Goal: Information Seeking & Learning: Learn about a topic

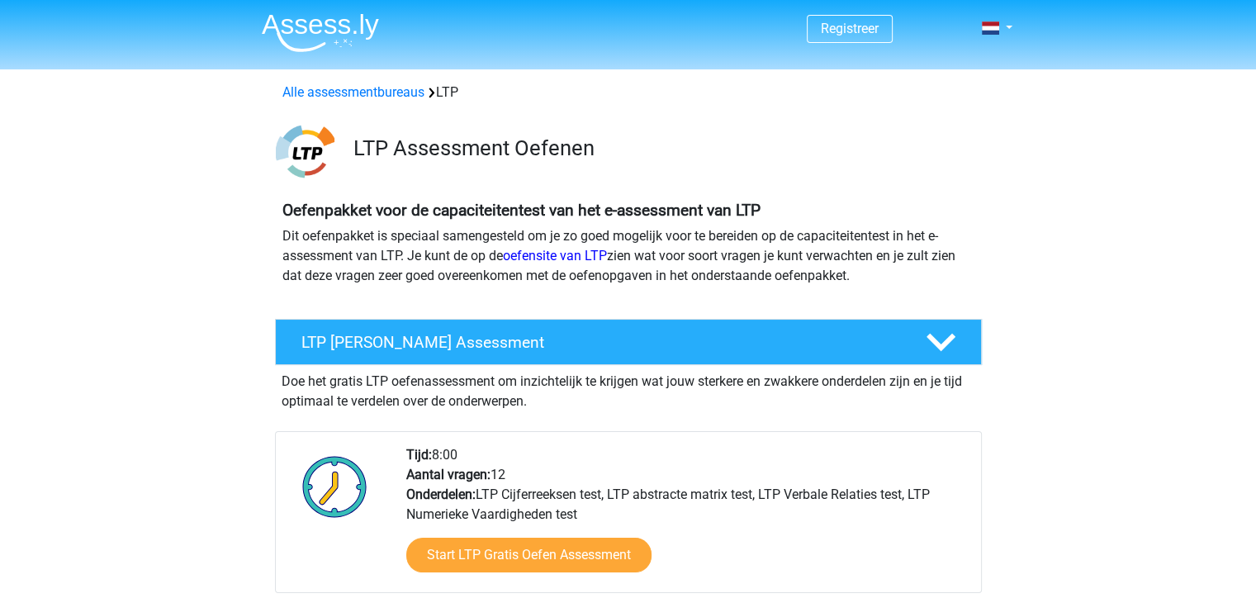
click at [330, 21] on img at bounding box center [320, 32] width 117 height 39
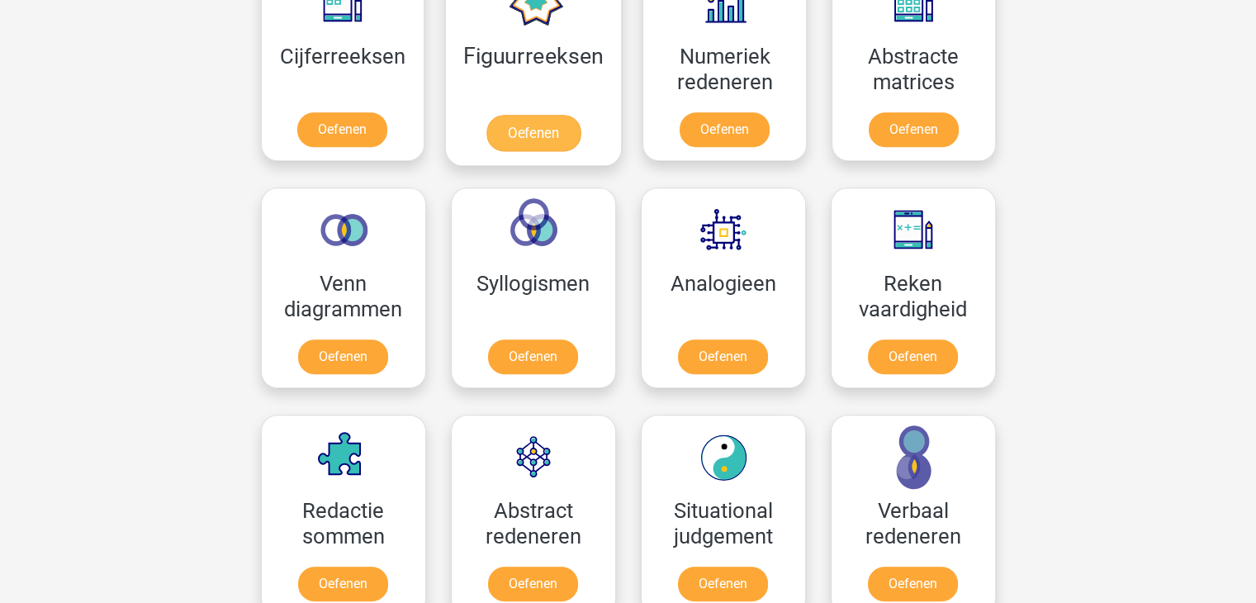
scroll to position [826, 0]
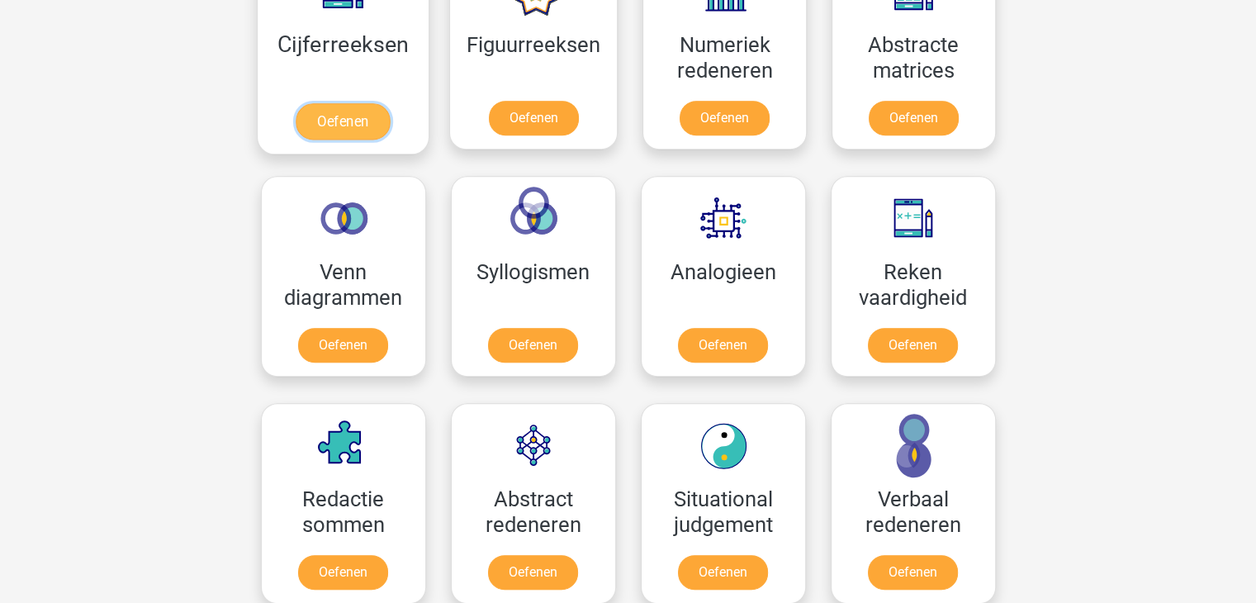
click at [330, 103] on link "Oefenen" at bounding box center [343, 121] width 94 height 36
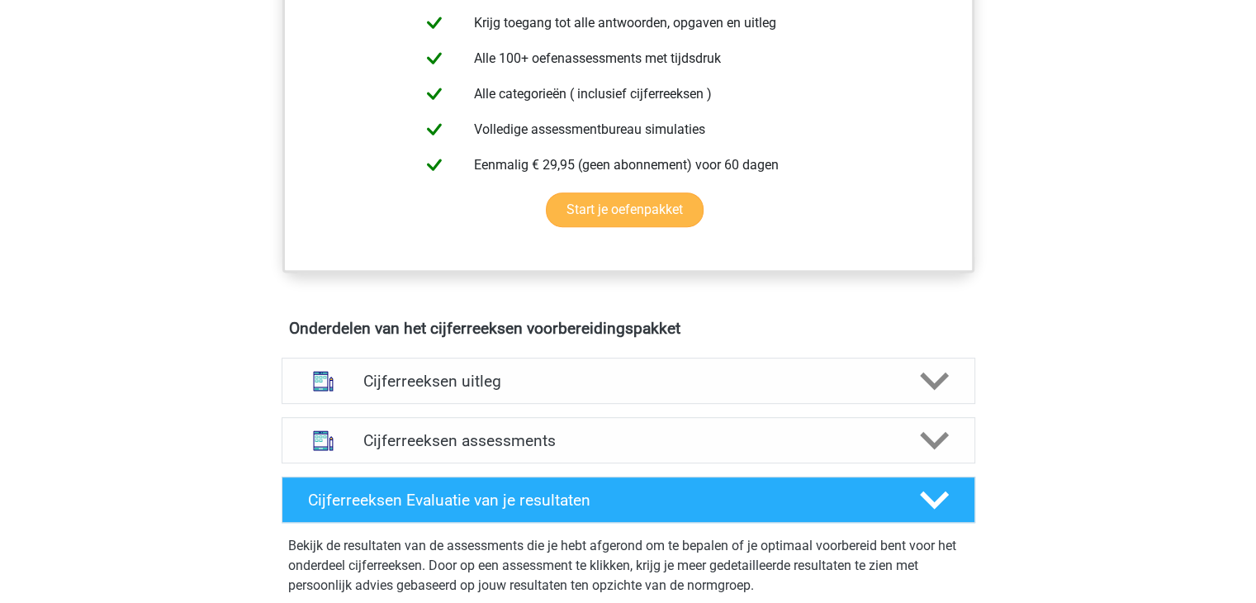
scroll to position [826, 0]
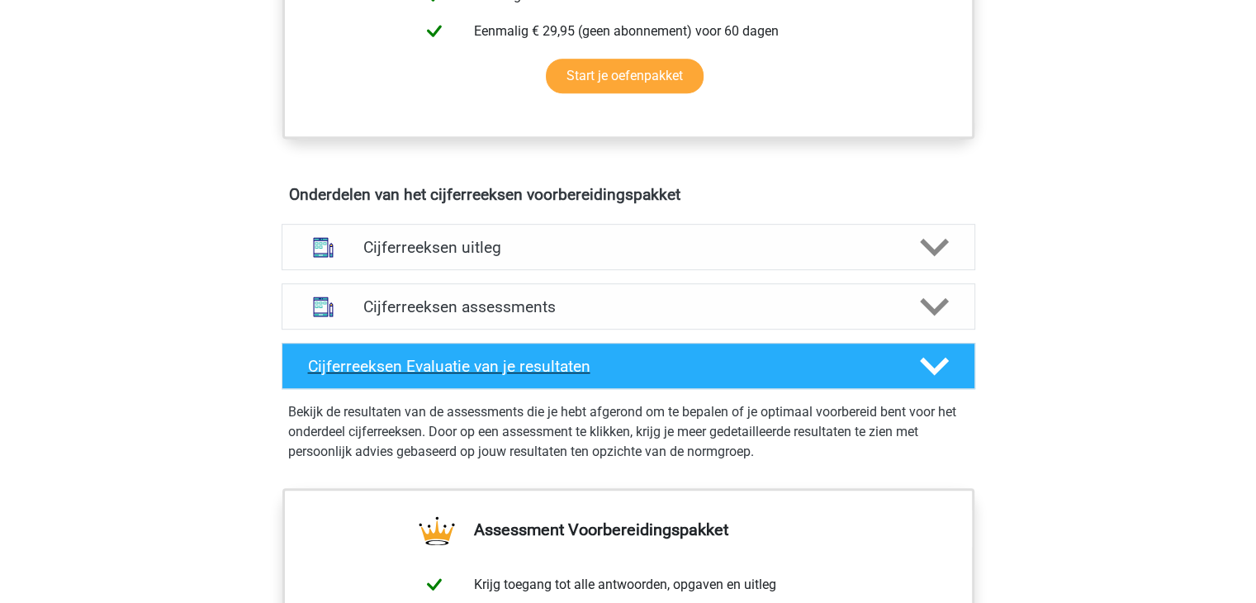
click at [473, 376] on h4 "Cijferreeksen Evaluatie van je resultaten" at bounding box center [601, 366] width 586 height 19
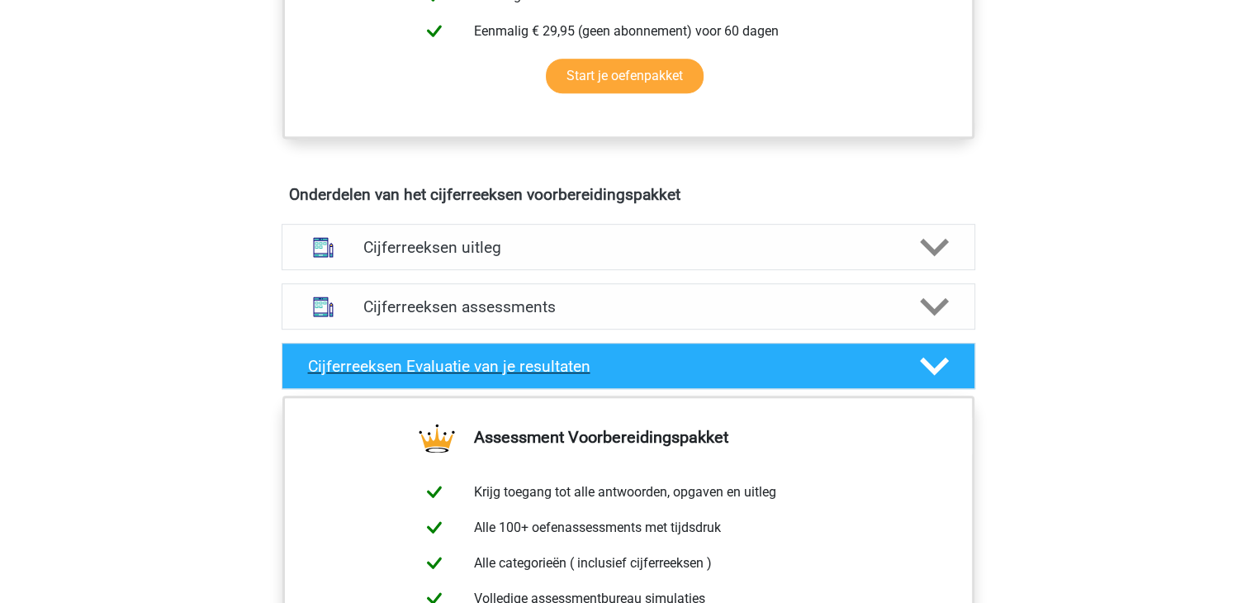
click at [473, 376] on h4 "Cijferreeksen Evaluatie van je resultaten" at bounding box center [601, 366] width 586 height 19
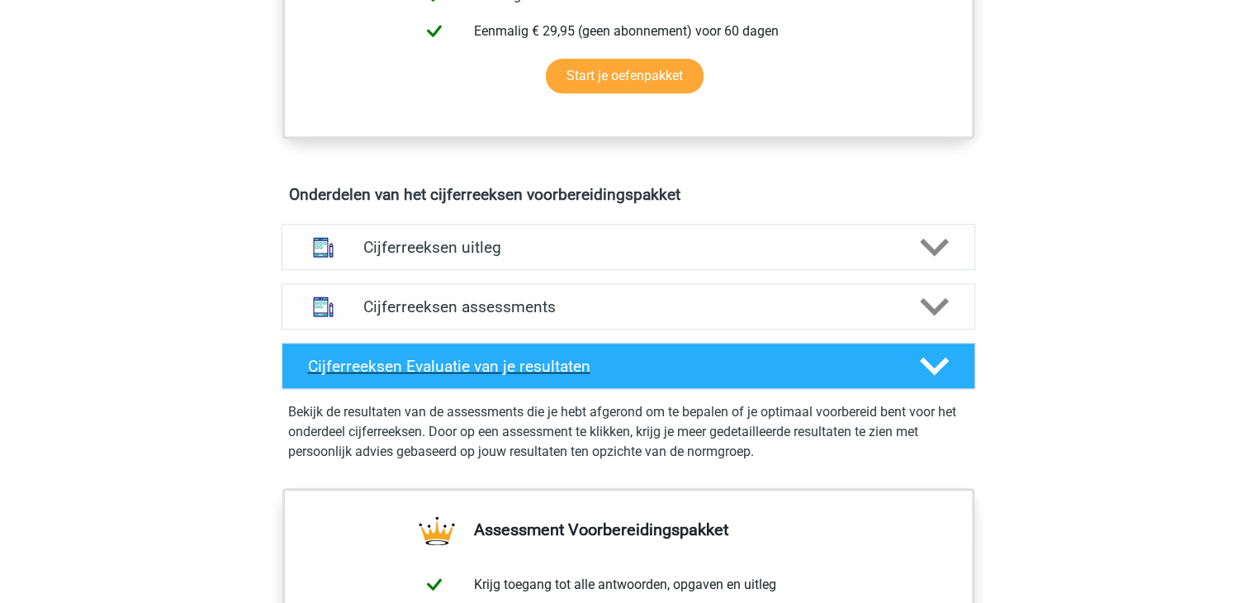
click at [473, 376] on h4 "Cijferreeksen Evaluatie van je resultaten" at bounding box center [601, 366] width 586 height 19
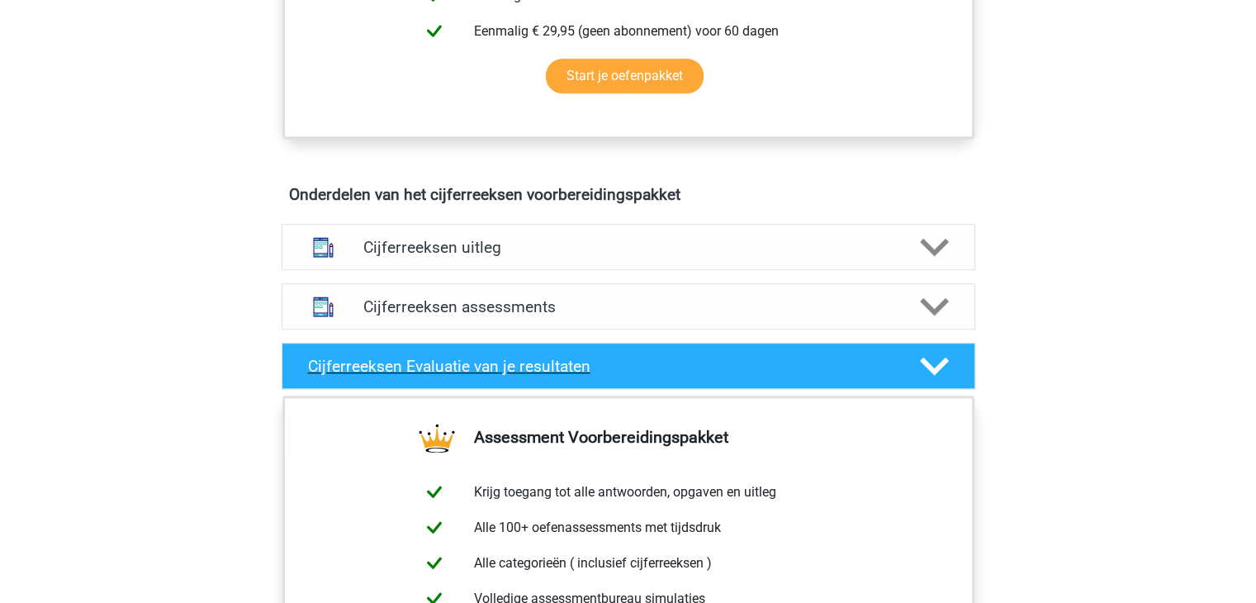
click at [463, 371] on div "Cijferreeksen Evaluatie van je resultaten" at bounding box center [629, 366] width 694 height 46
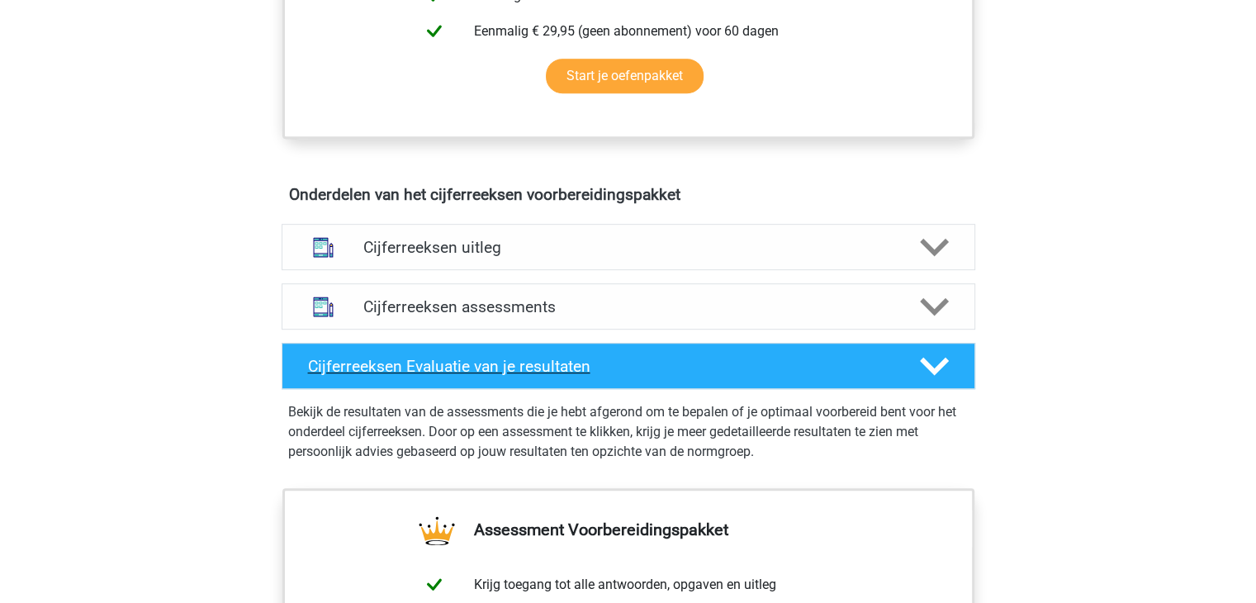
click at [473, 376] on h4 "Cijferreeksen Evaluatie van je resultaten" at bounding box center [601, 366] width 586 height 19
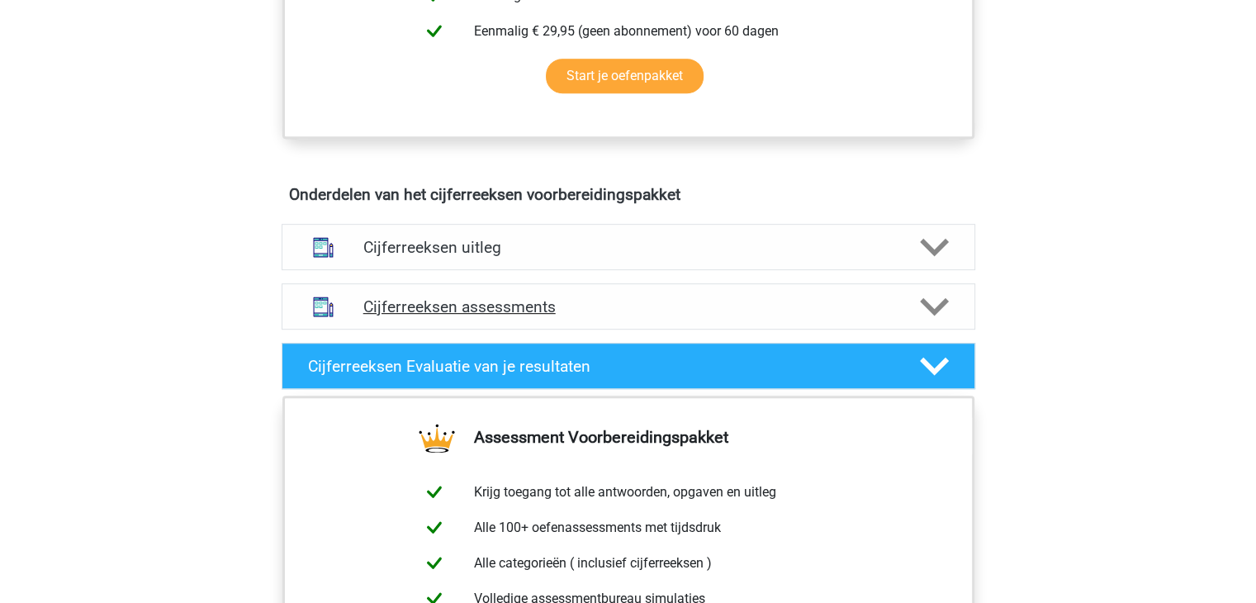
click at [469, 316] on h4 "Cijferreeksen assessments" at bounding box center [628, 306] width 530 height 19
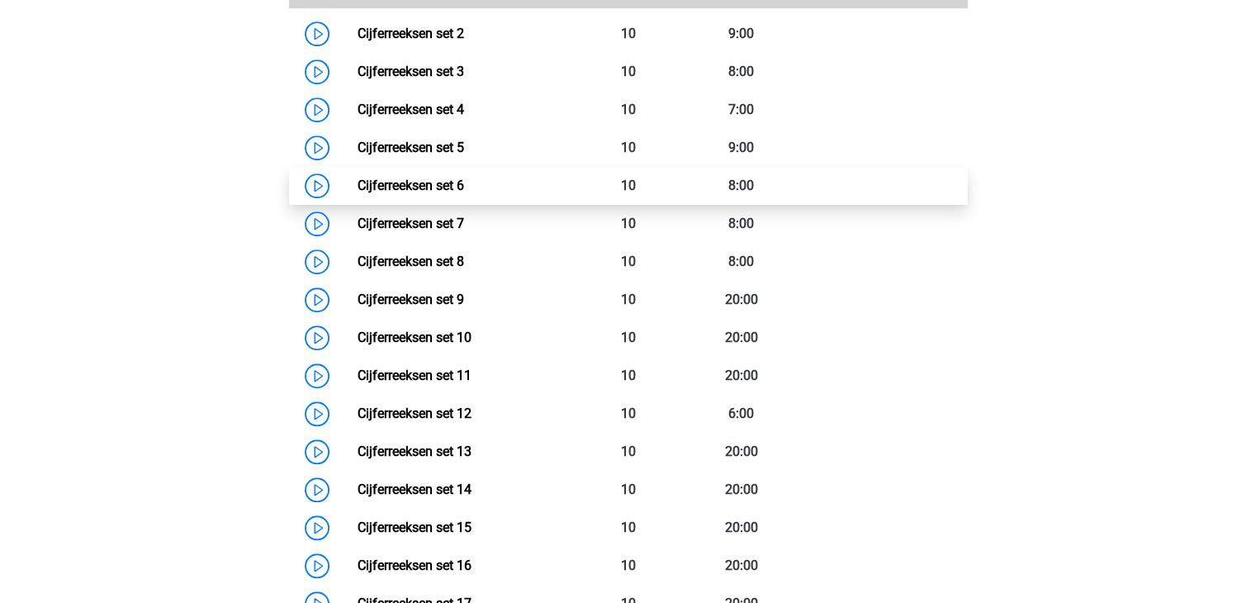
scroll to position [1074, 0]
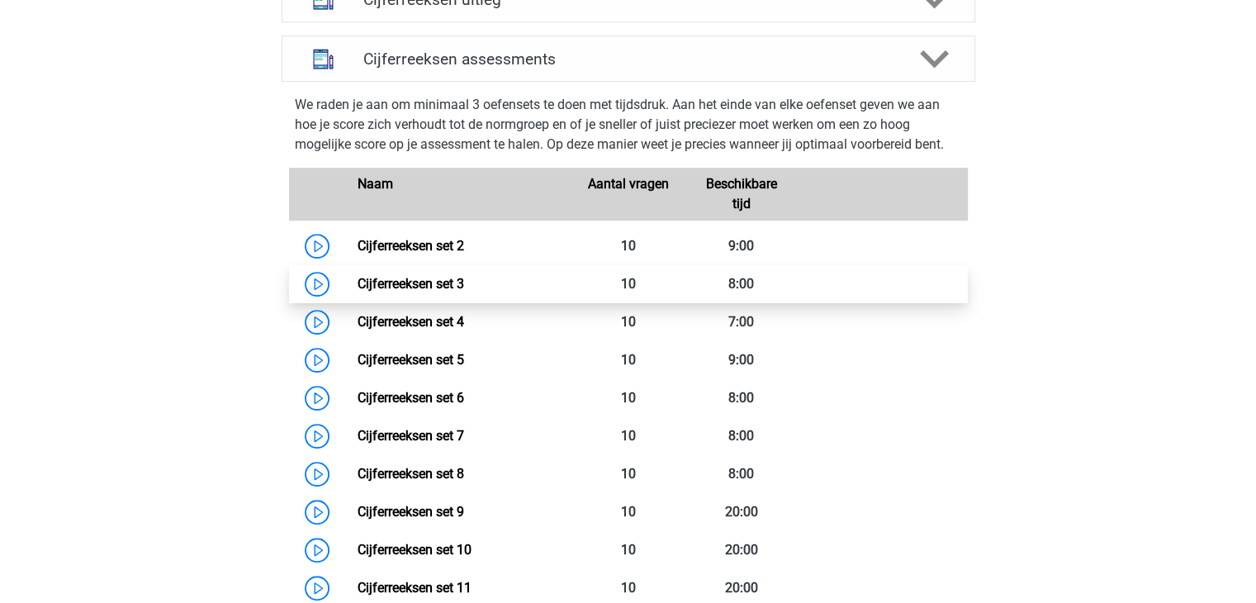
click at [358, 292] on link "Cijferreeksen set 3" at bounding box center [411, 284] width 107 height 16
click at [667, 69] on h4 "Cijferreeksen assessments" at bounding box center [628, 59] width 530 height 19
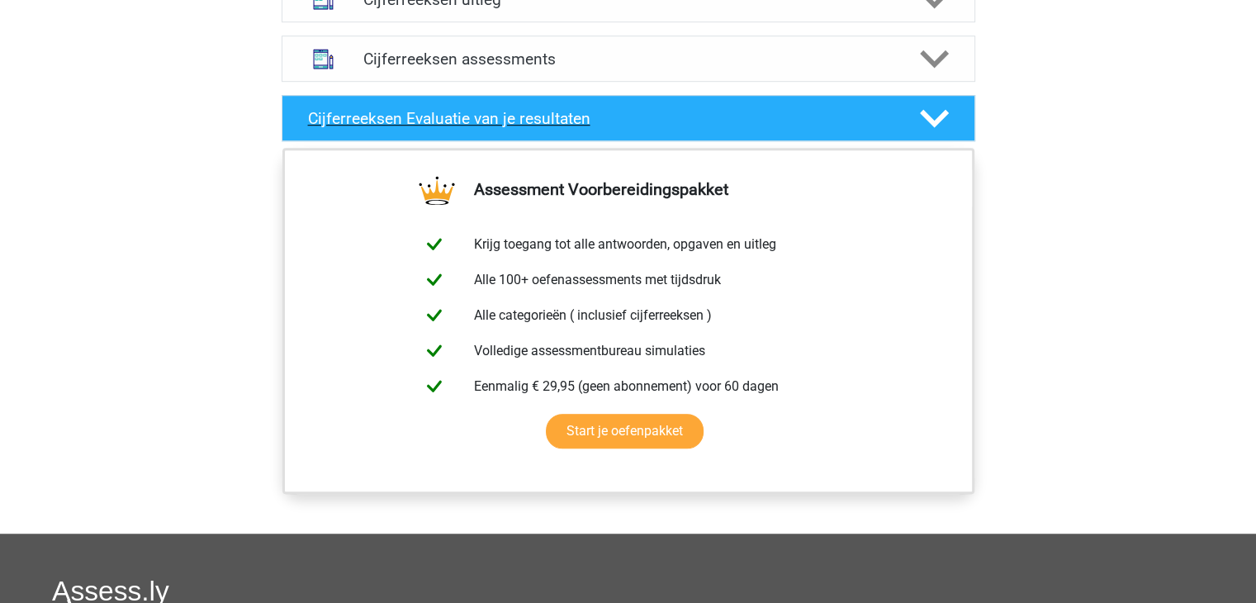
click at [544, 141] on div "Cijferreeksen Evaluatie van je resultaten" at bounding box center [629, 118] width 694 height 46
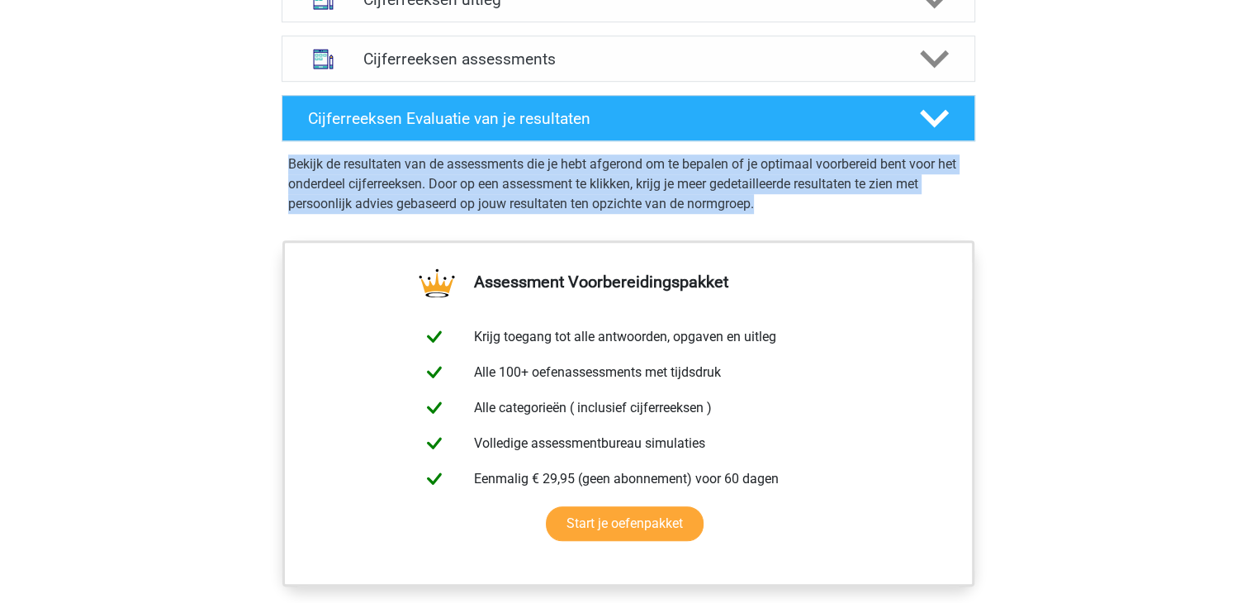
drag, startPoint x: 279, startPoint y: 188, endPoint x: 786, endPoint y: 216, distance: 508.0
click at [786, 214] on div "Bekijk de resultaten van de assessments die je hebt afgerond om te bepalen of j…" at bounding box center [628, 181] width 707 height 66
click at [786, 214] on p "Bekijk de resultaten van de assessments die je hebt afgerond om te bepalen of j…" at bounding box center [628, 183] width 681 height 59
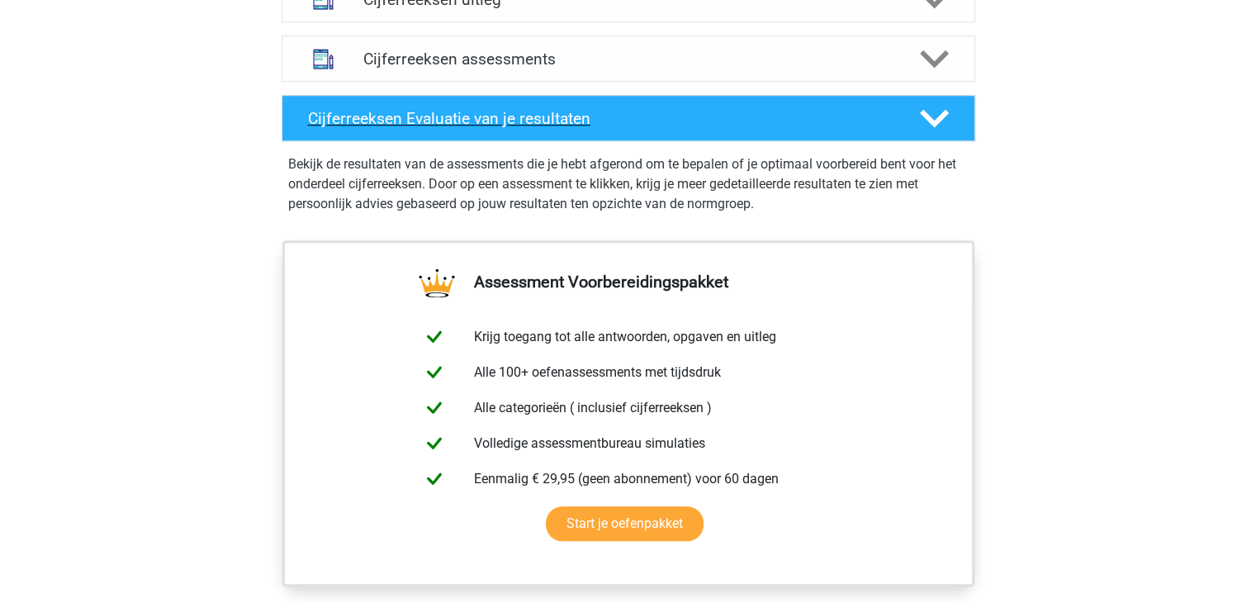
click at [577, 128] on h4 "Cijferreeksen Evaluatie van je resultaten" at bounding box center [601, 118] width 586 height 19
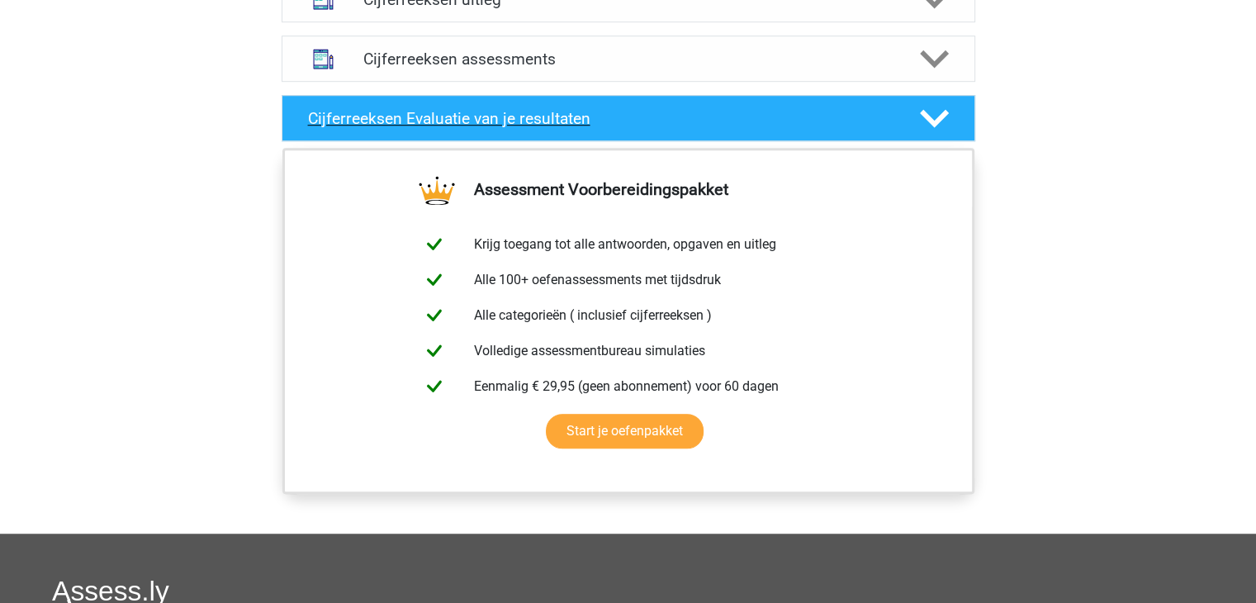
click at [870, 128] on h4 "Cijferreeksen Evaluatie van je resultaten" at bounding box center [601, 118] width 586 height 19
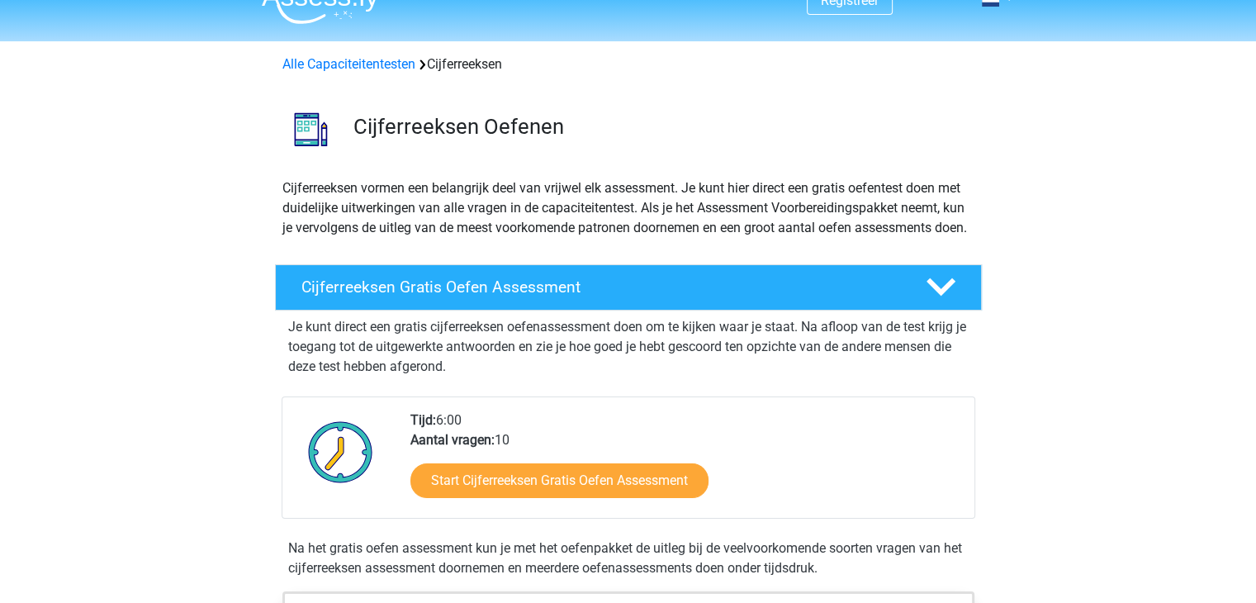
scroll to position [0, 0]
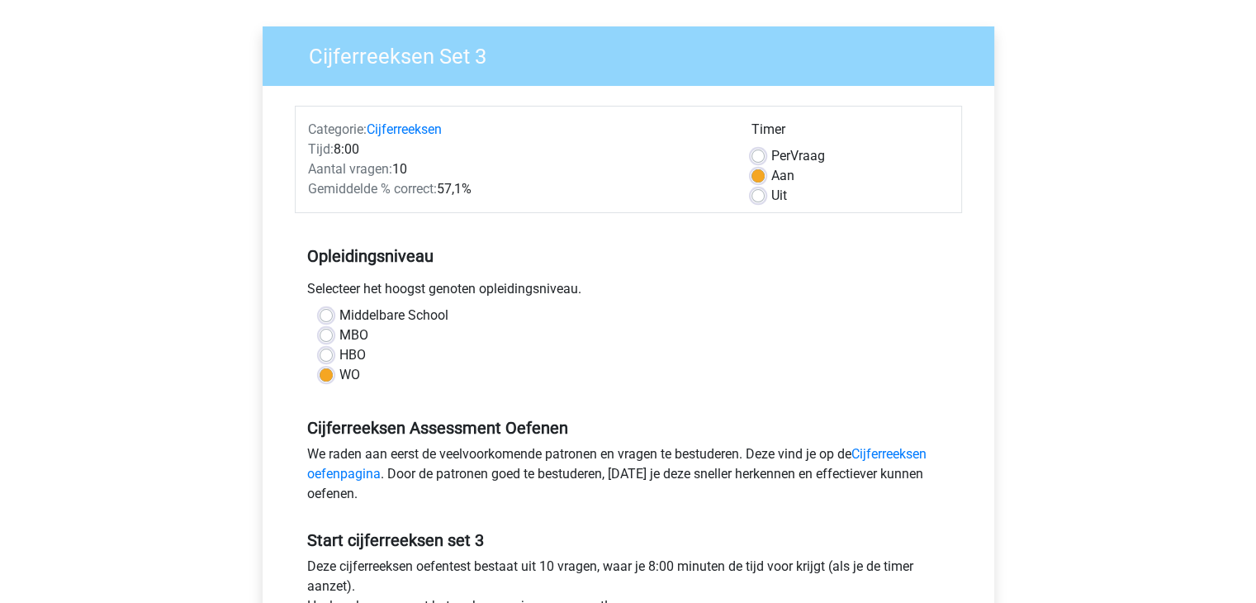
scroll to position [413, 0]
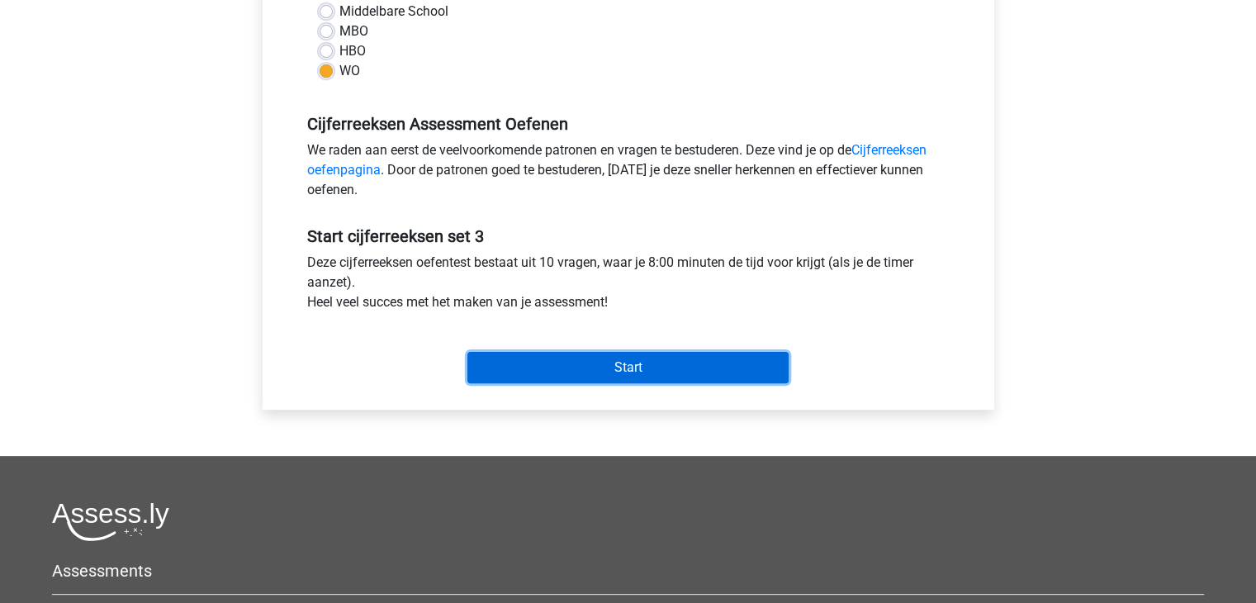
click at [557, 355] on input "Start" at bounding box center [628, 367] width 321 height 31
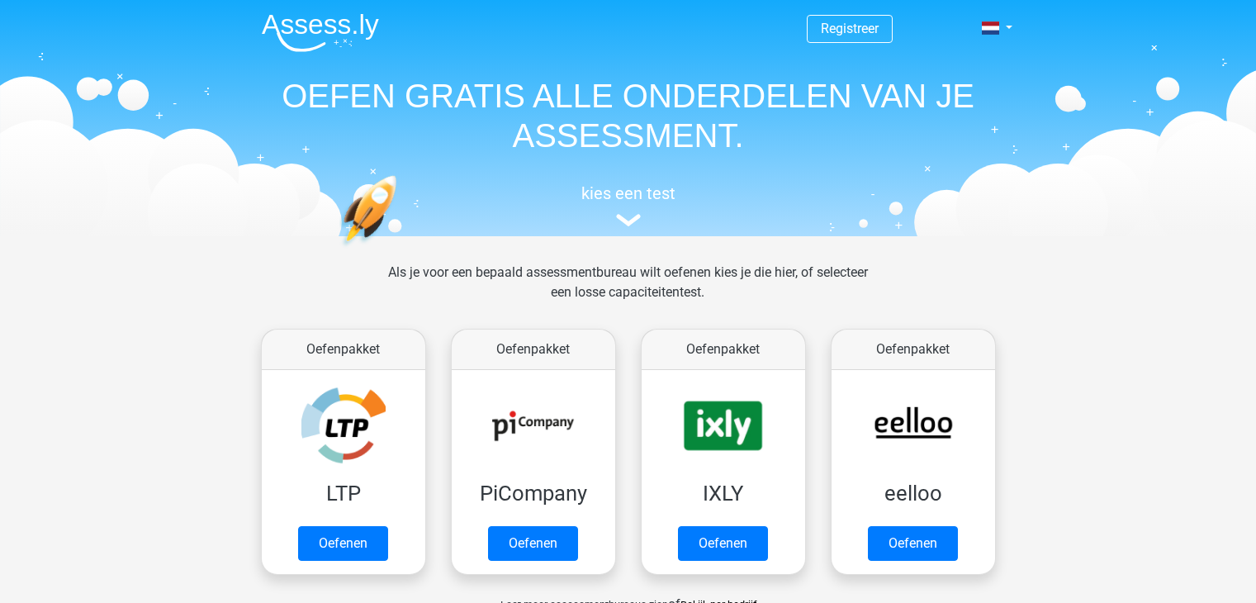
scroll to position [826, 0]
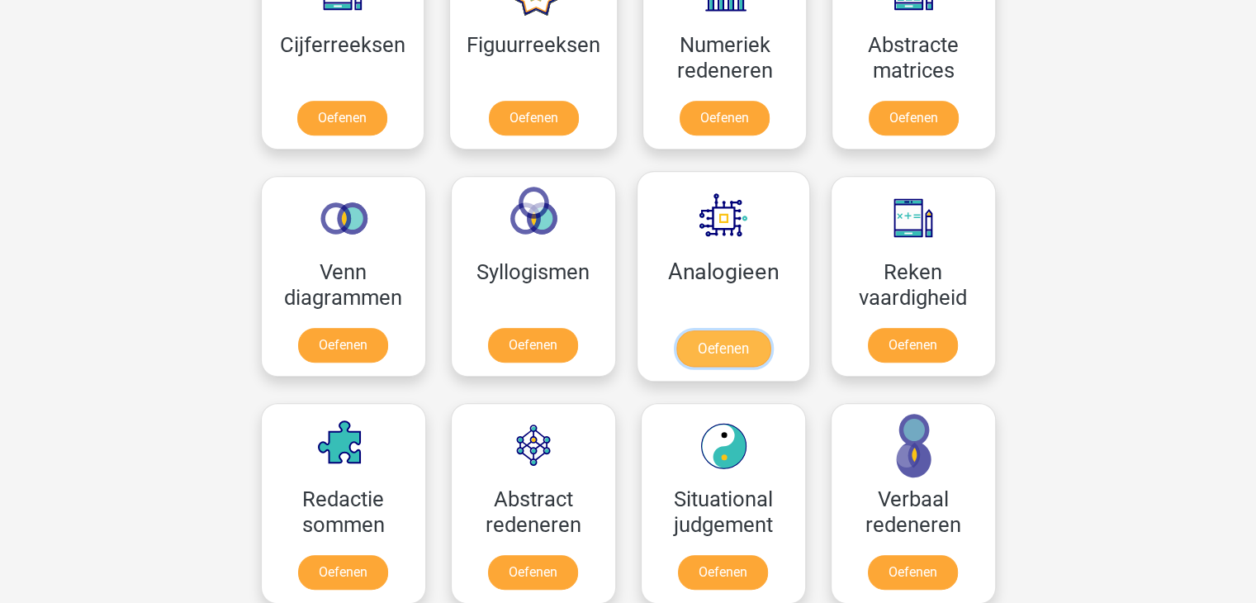
click at [705, 330] on link "Oefenen" at bounding box center [723, 348] width 94 height 36
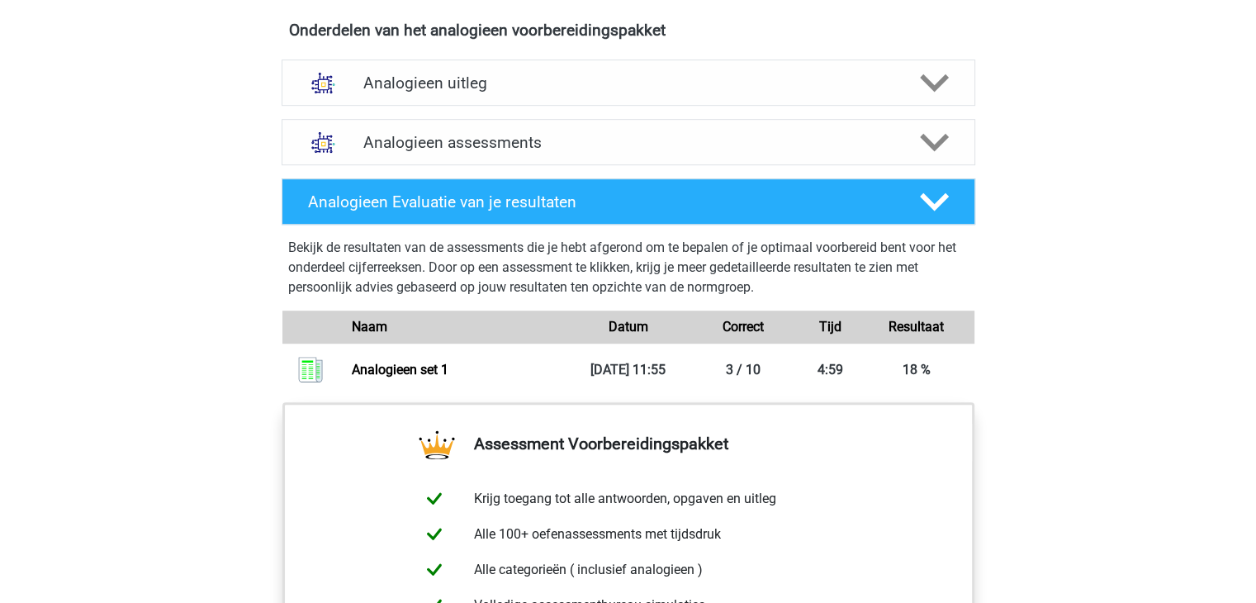
scroll to position [909, 0]
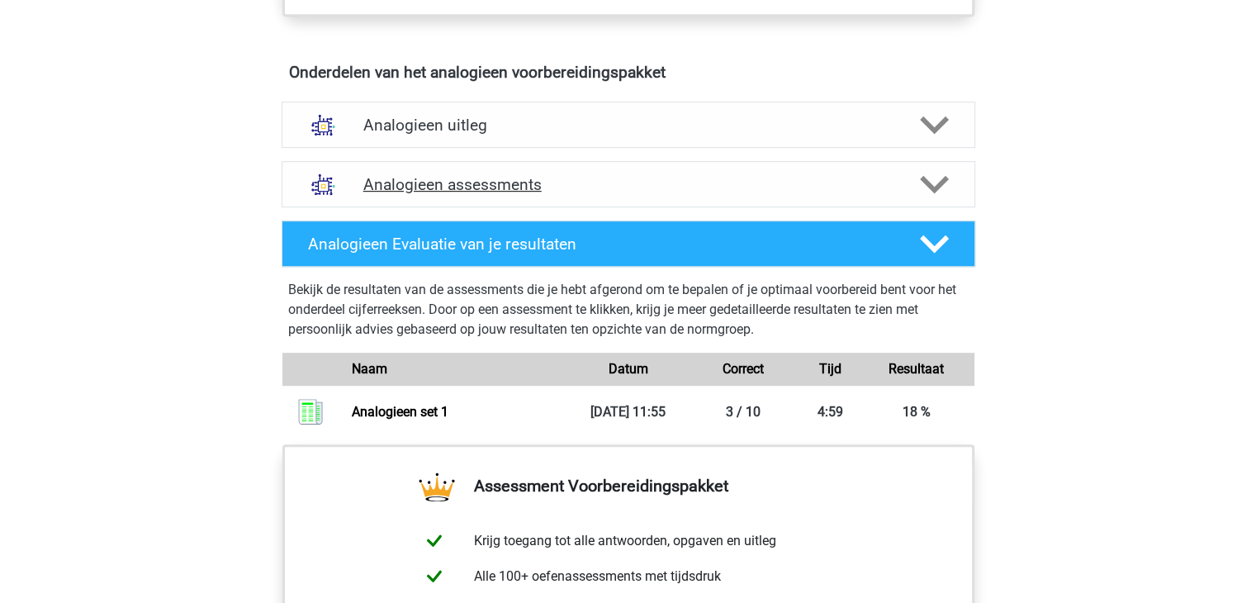
click at [481, 169] on div "Analogieen assessments" at bounding box center [629, 184] width 694 height 46
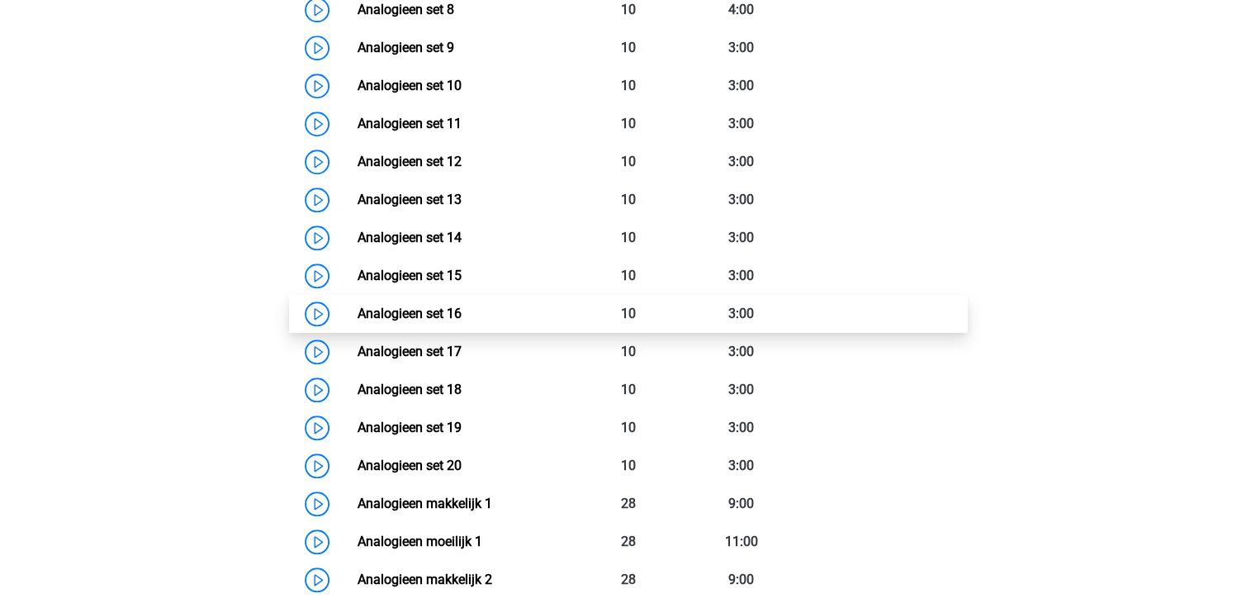
scroll to position [1652, 0]
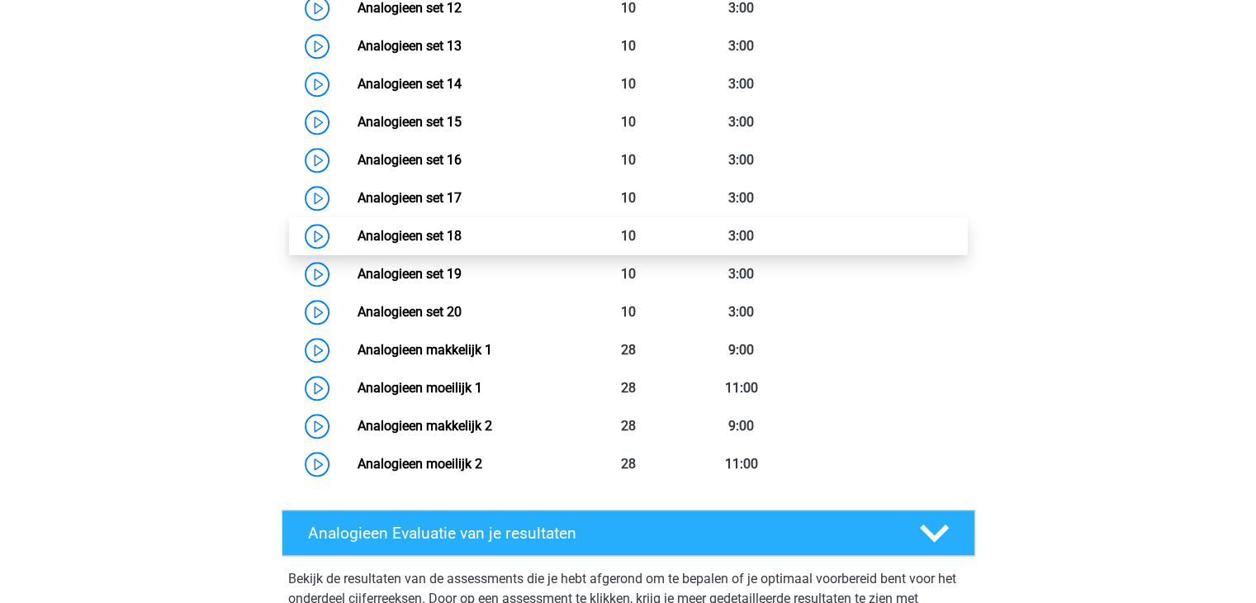
click at [358, 230] on link "Analogieen set 18" at bounding box center [410, 236] width 104 height 16
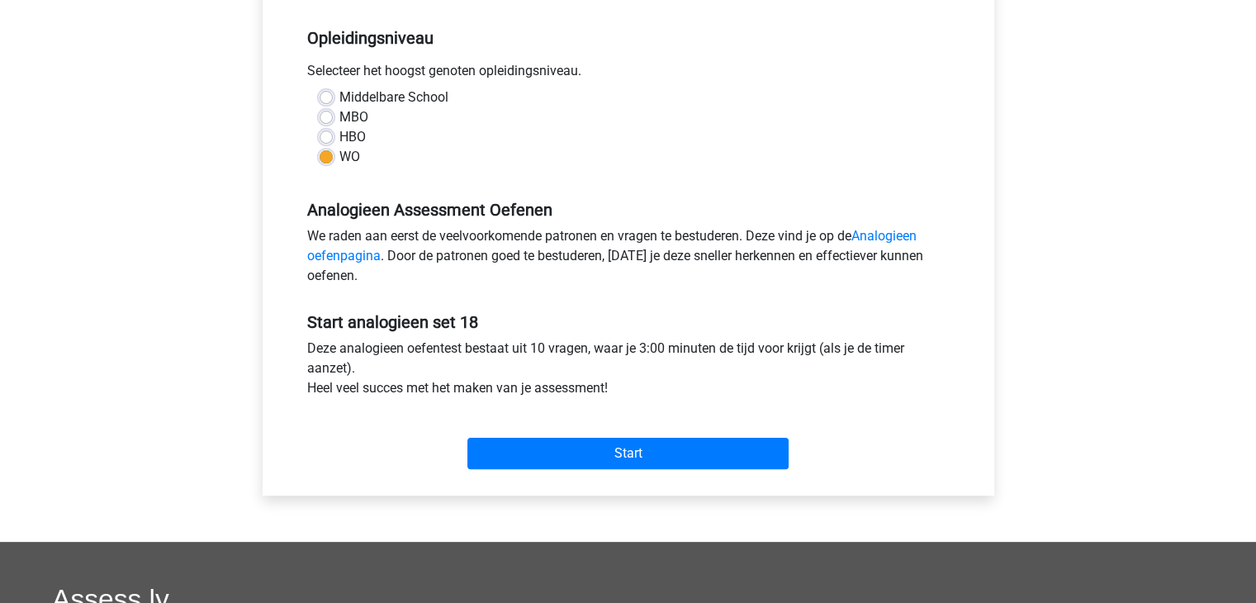
scroll to position [330, 0]
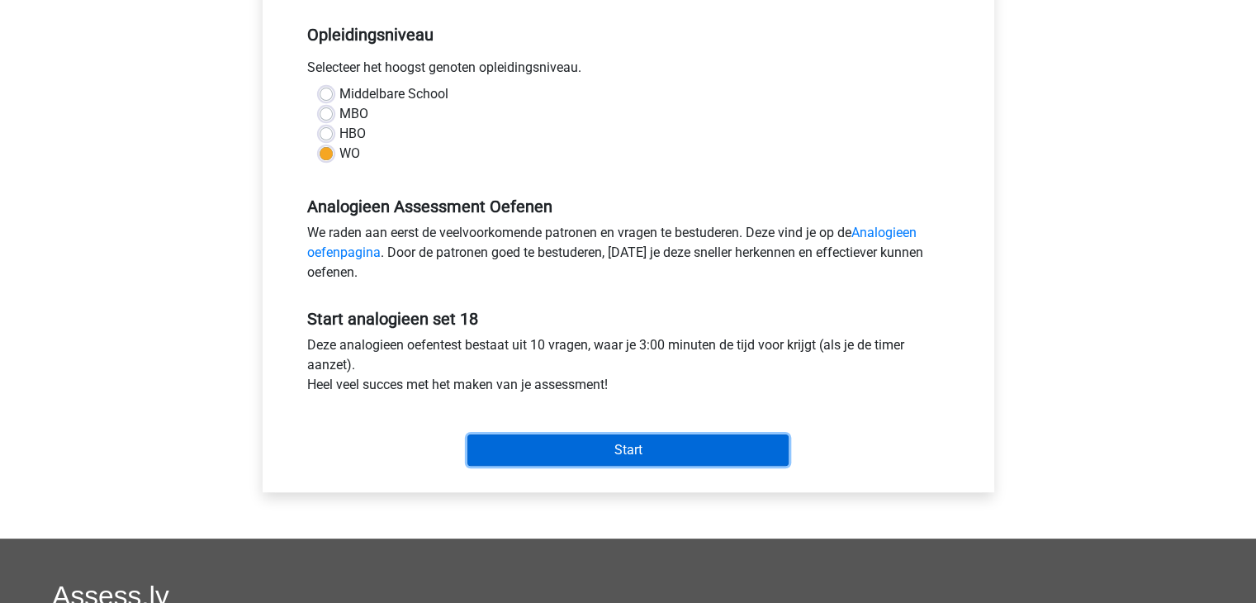
click at [593, 449] on input "Start" at bounding box center [628, 450] width 321 height 31
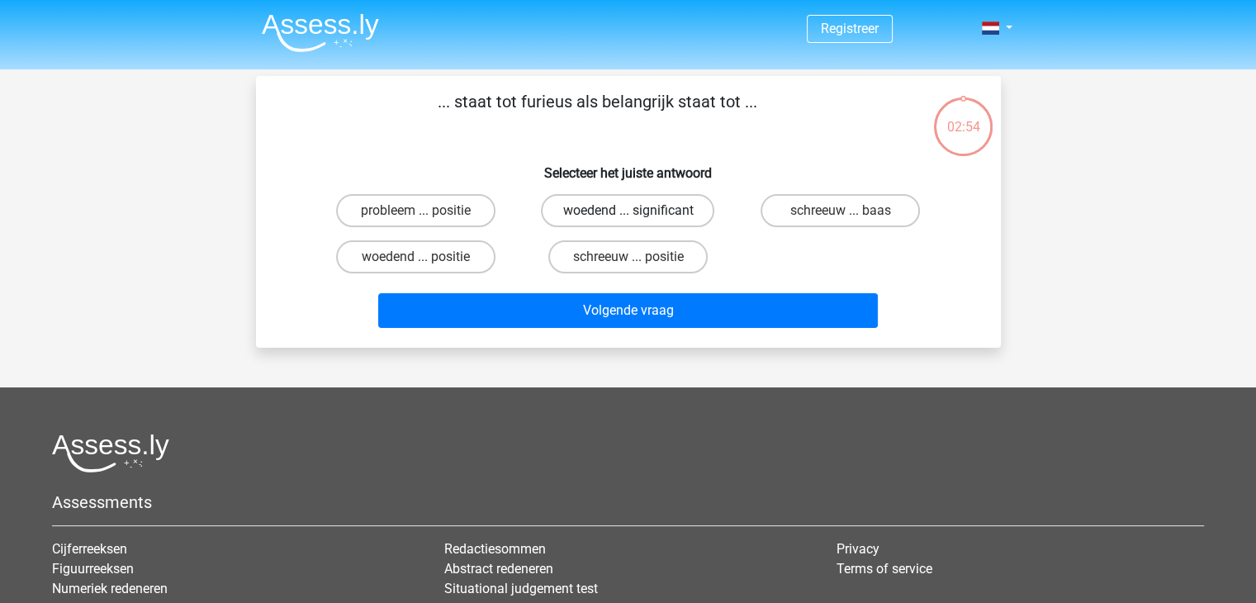
click at [645, 209] on label "woedend ... significant" at bounding box center [627, 210] width 173 height 33
click at [639, 211] on input "woedend ... significant" at bounding box center [633, 216] width 11 height 11
radio input "true"
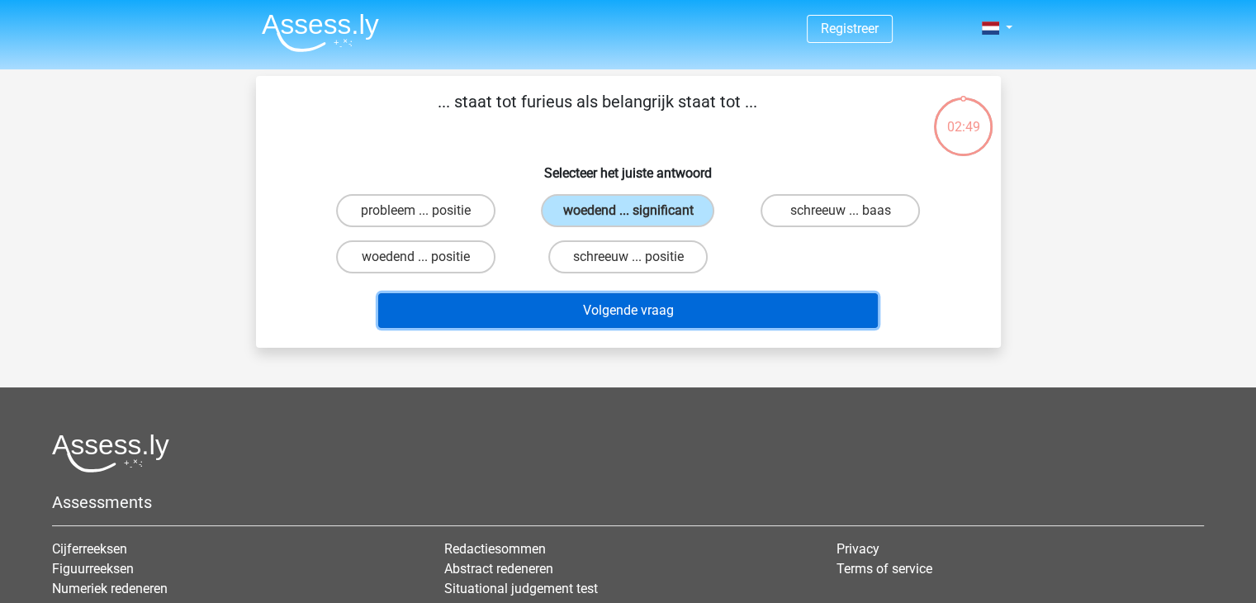
click at [675, 309] on button "Volgende vraag" at bounding box center [628, 310] width 500 height 35
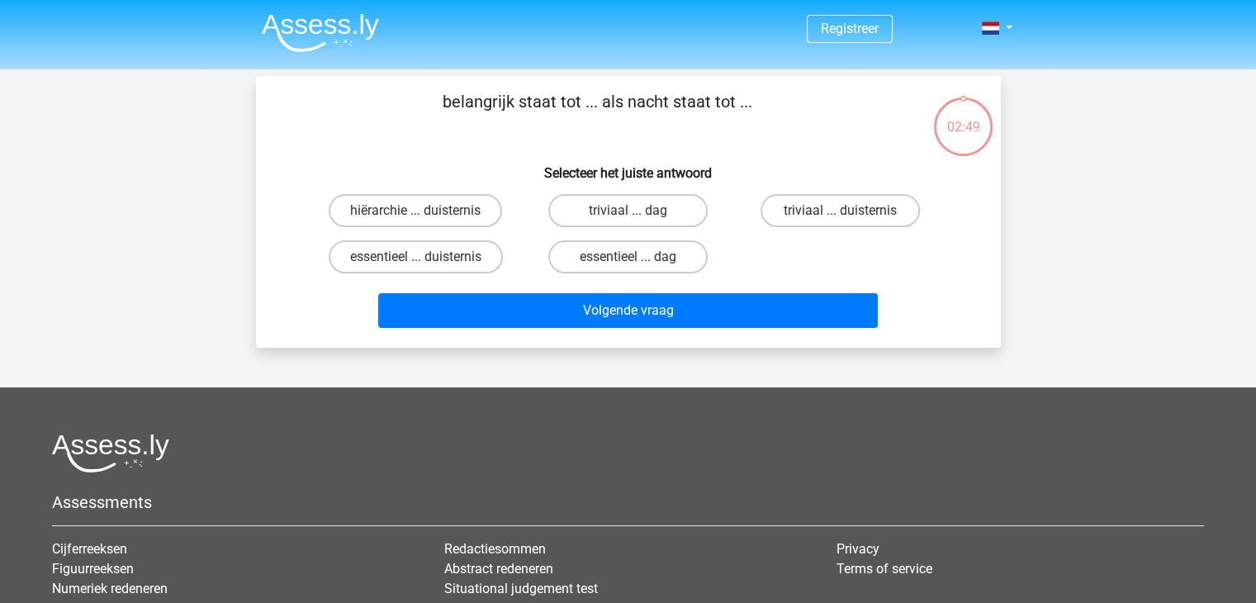
scroll to position [76, 0]
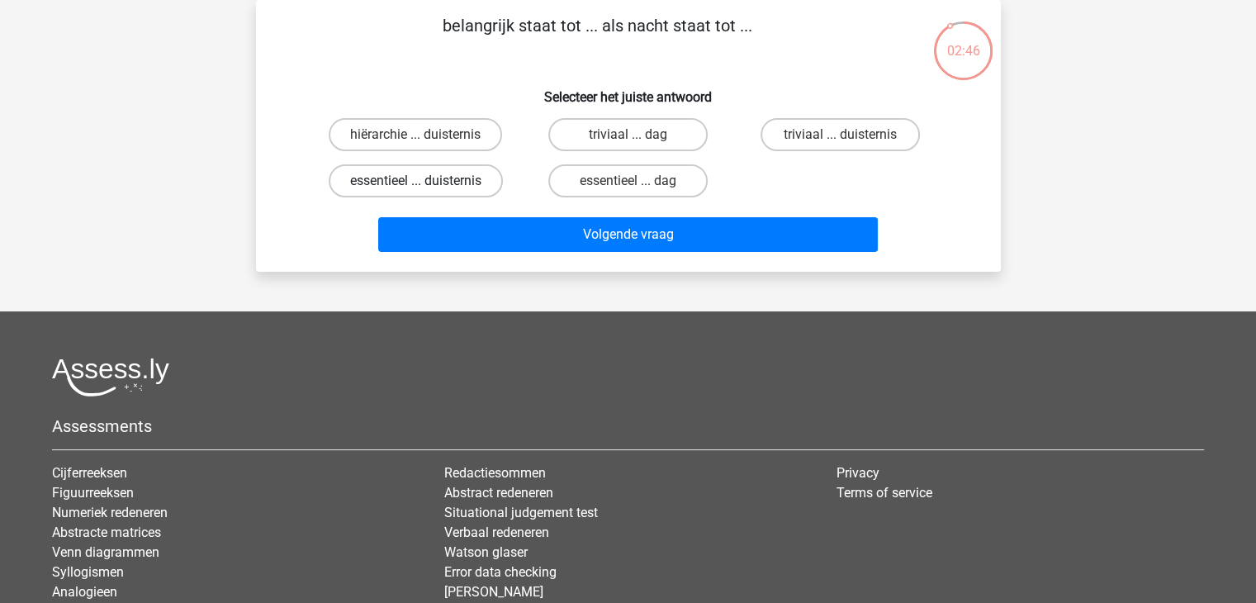
click at [469, 184] on label "essentieel ... duisternis" at bounding box center [416, 180] width 174 height 33
click at [426, 184] on input "essentieel ... duisternis" at bounding box center [421, 186] width 11 height 11
radio input "true"
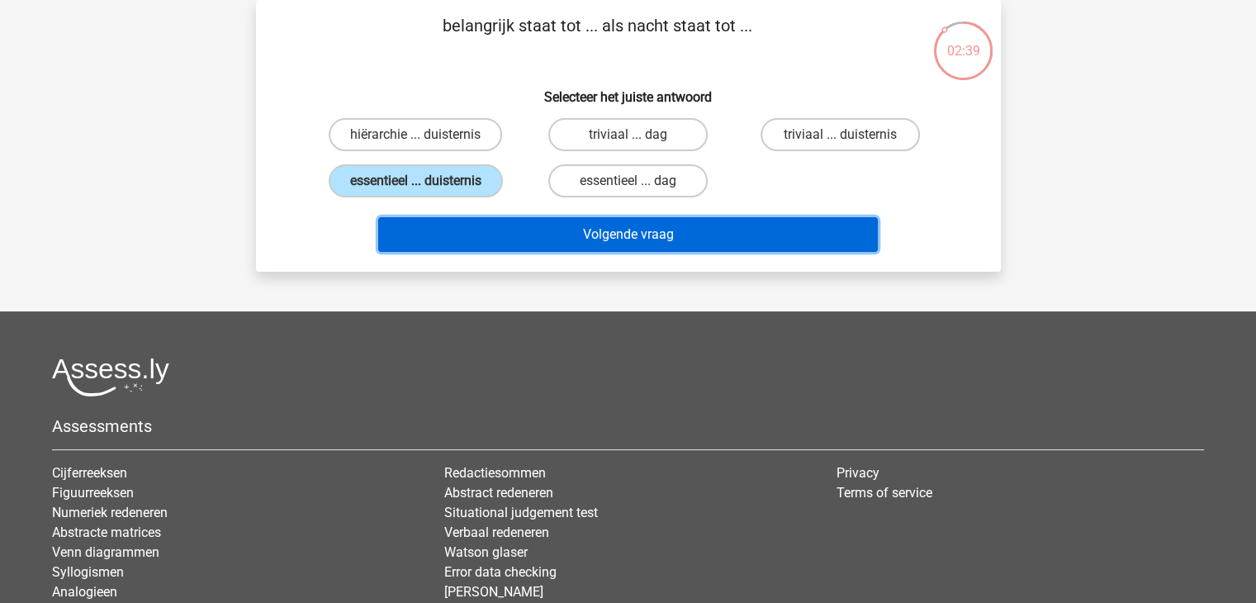
click at [523, 229] on button "Volgende vraag" at bounding box center [628, 234] width 500 height 35
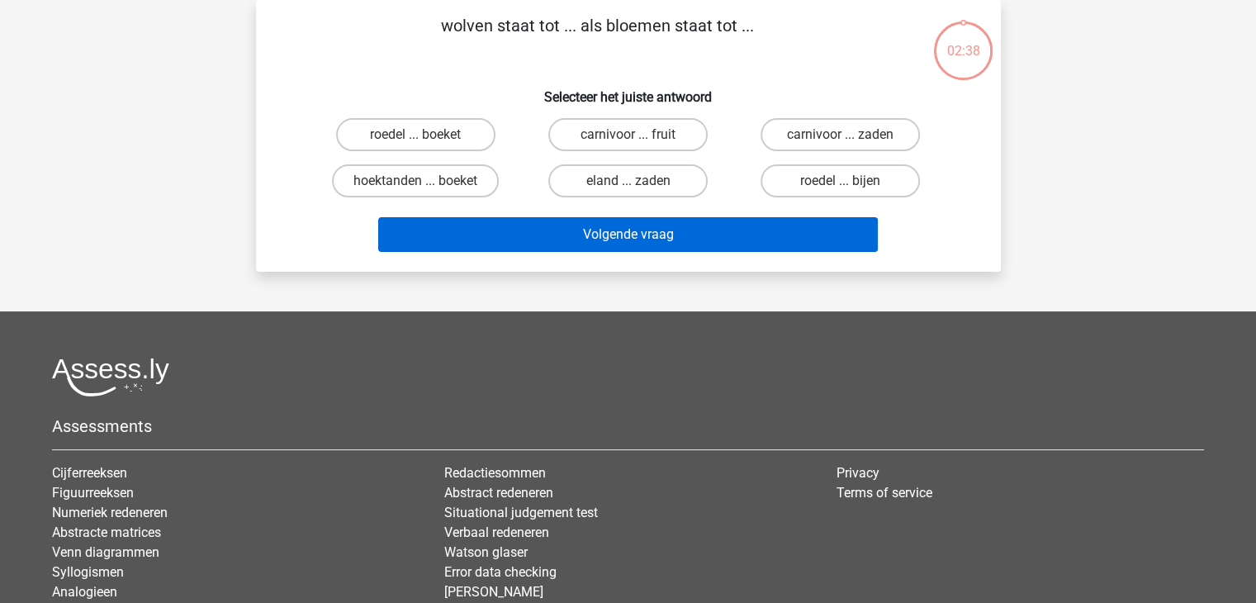
scroll to position [0, 0]
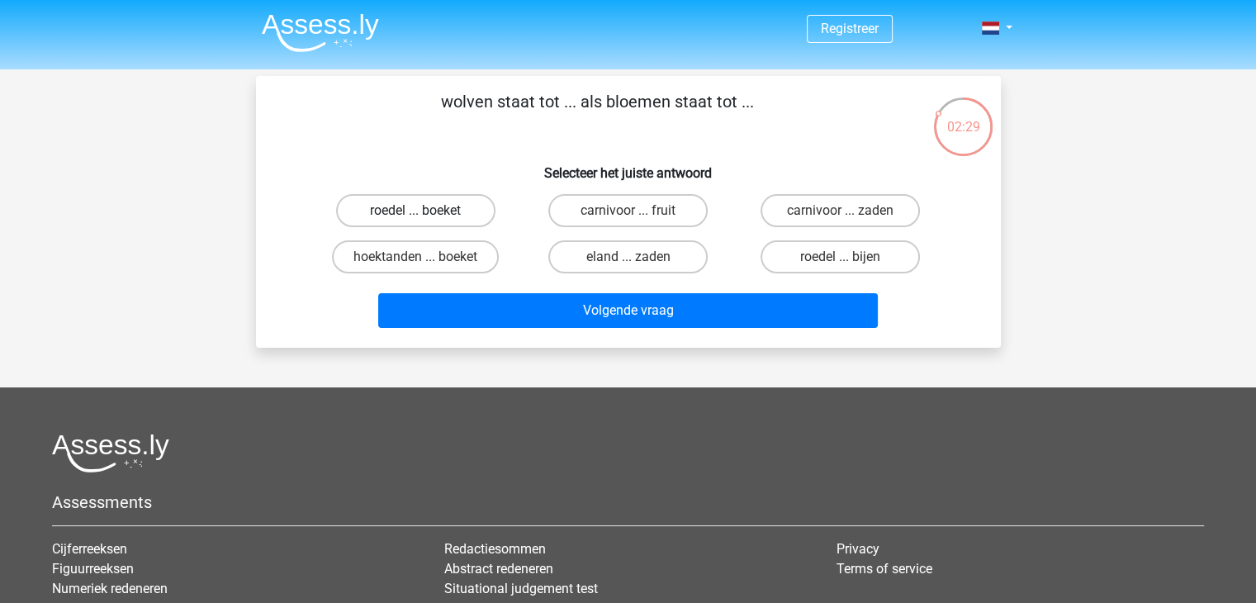
click at [464, 217] on label "roedel ... boeket" at bounding box center [415, 210] width 159 height 33
click at [426, 217] on input "roedel ... boeket" at bounding box center [421, 216] width 11 height 11
radio input "true"
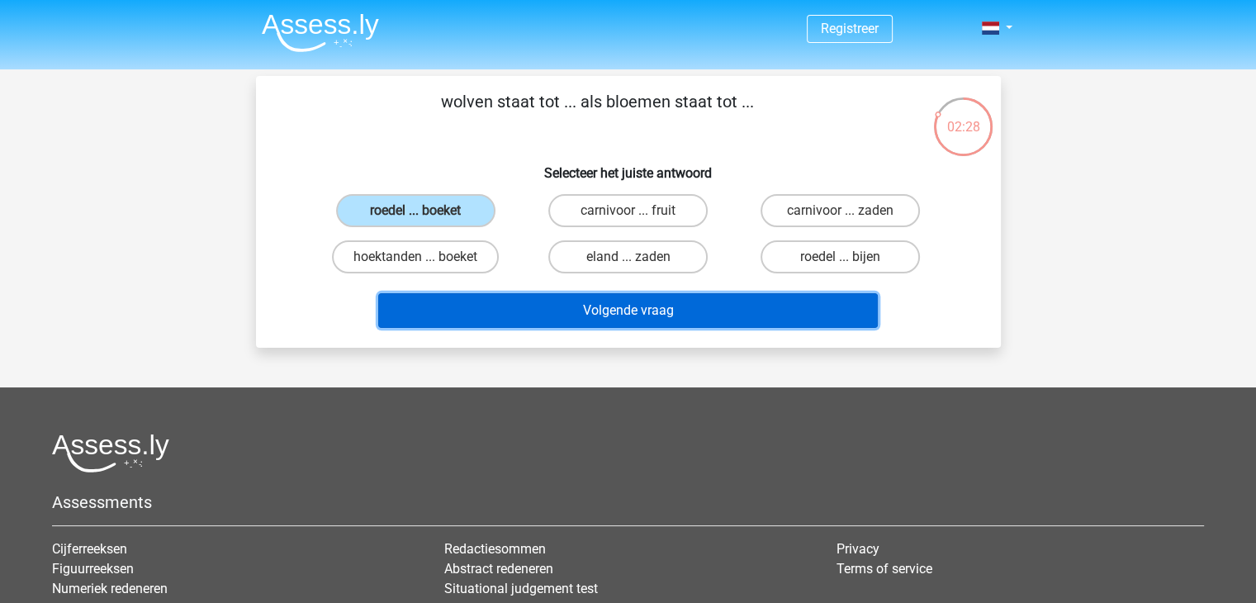
click at [519, 310] on button "Volgende vraag" at bounding box center [628, 310] width 500 height 35
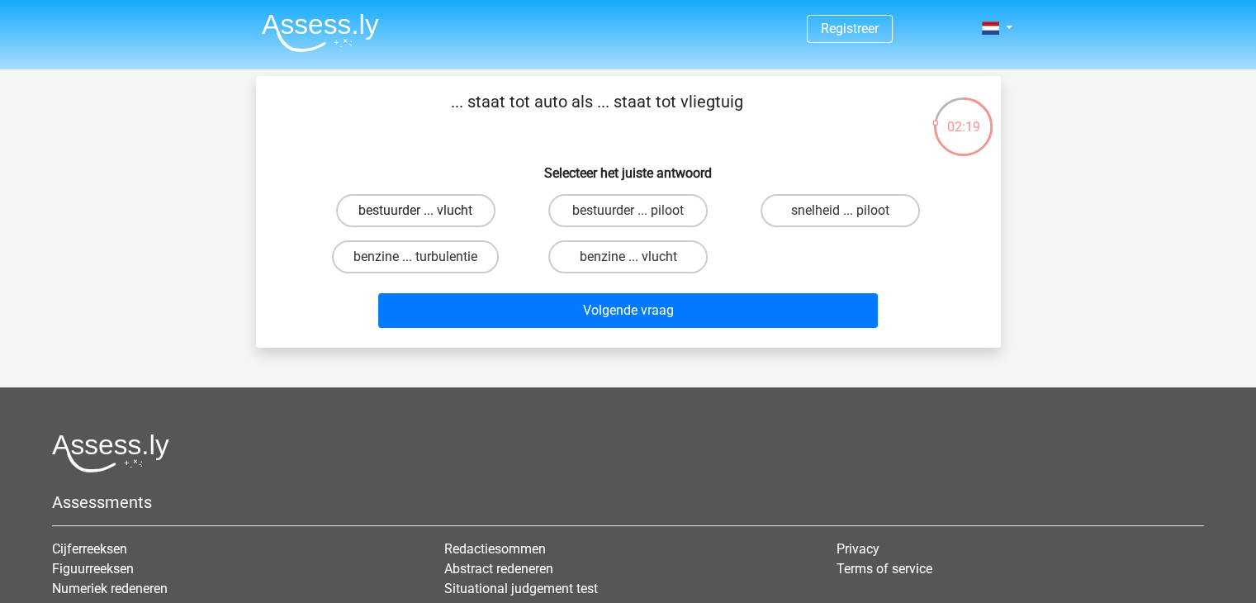
click at [455, 216] on label "bestuurder ... vlucht" at bounding box center [415, 210] width 159 height 33
click at [426, 216] on input "bestuurder ... vlucht" at bounding box center [421, 216] width 11 height 11
radio input "true"
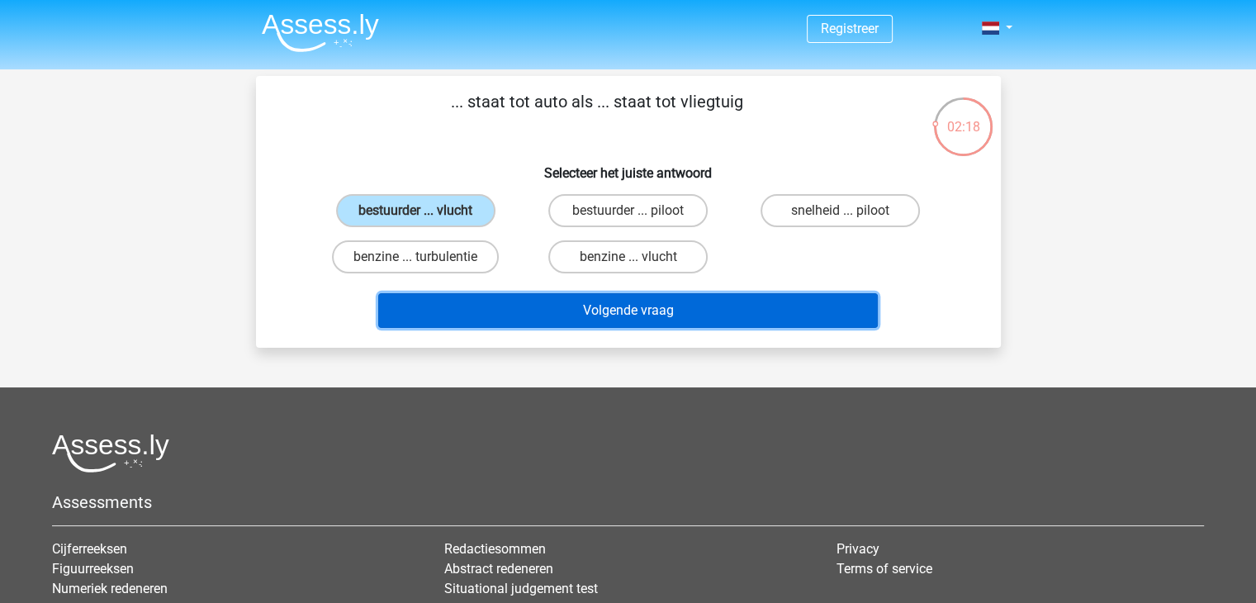
click at [534, 315] on button "Volgende vraag" at bounding box center [628, 310] width 500 height 35
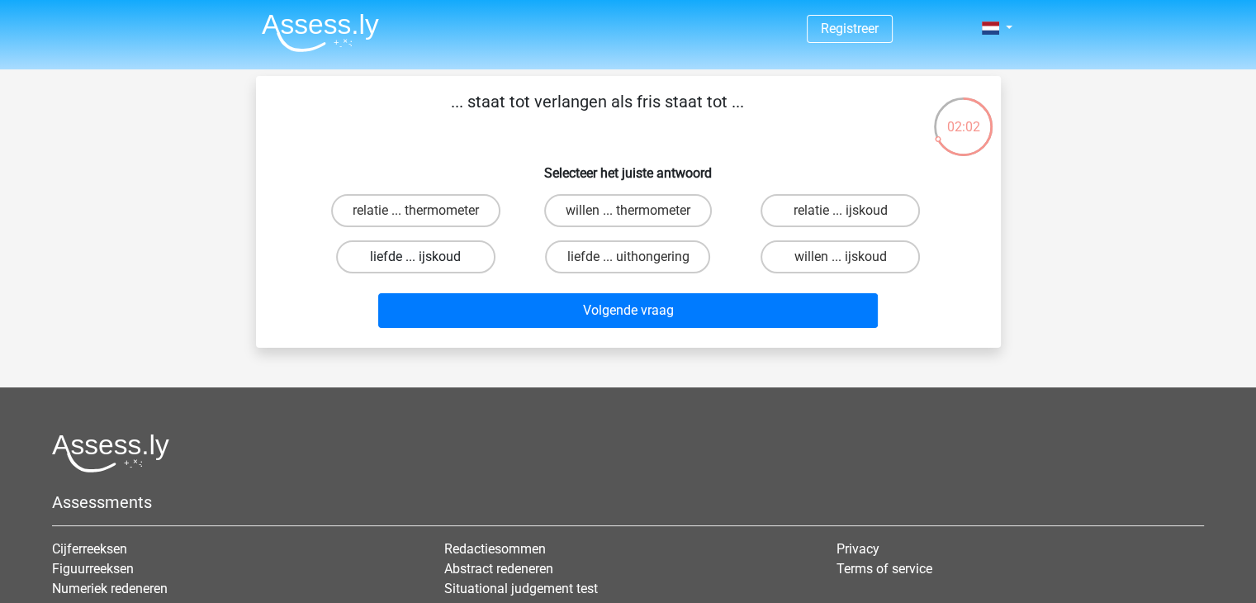
click at [458, 258] on label "liefde ... ijskoud" at bounding box center [415, 256] width 159 height 33
click at [426, 258] on input "liefde ... ijskoud" at bounding box center [421, 262] width 11 height 11
radio input "true"
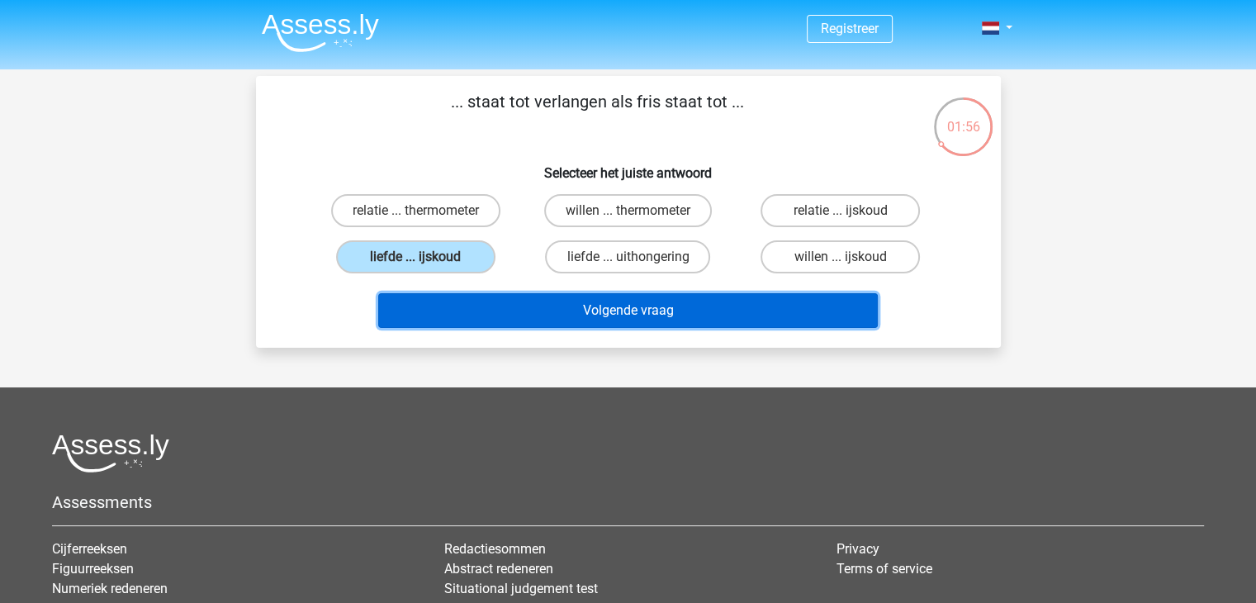
click at [535, 318] on button "Volgende vraag" at bounding box center [628, 310] width 500 height 35
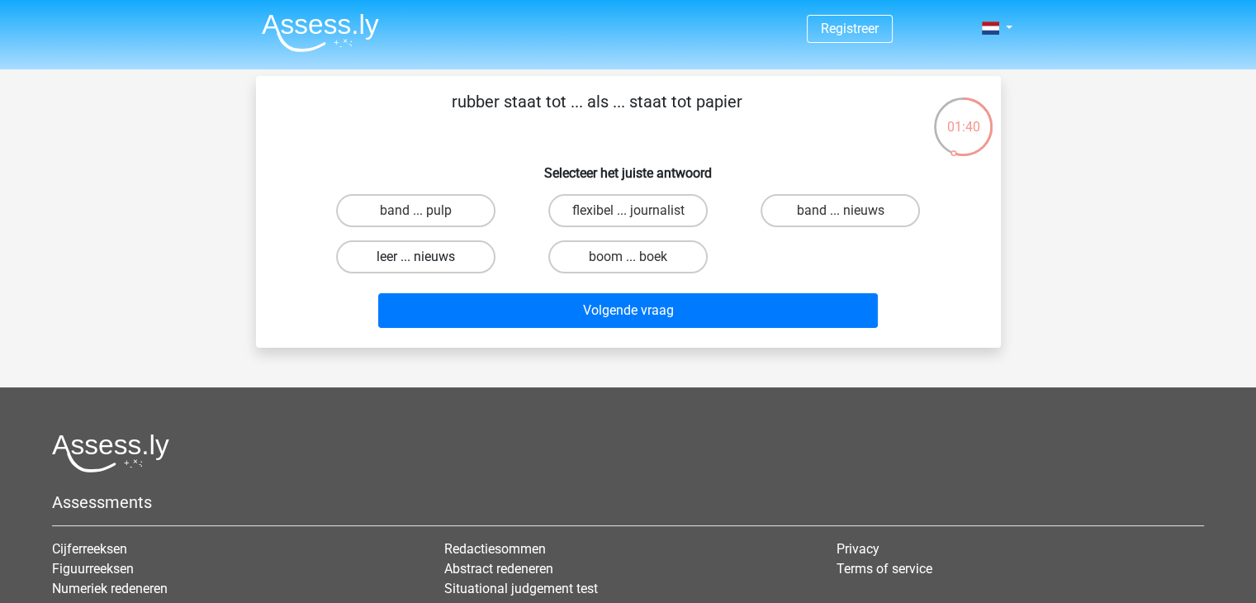
click at [443, 265] on label "leer ... nieuws" at bounding box center [415, 256] width 159 height 33
click at [426, 265] on input "leer ... nieuws" at bounding box center [421, 262] width 11 height 11
radio input "true"
click at [800, 216] on label "band ... nieuws" at bounding box center [840, 210] width 159 height 33
click at [841, 216] on input "band ... nieuws" at bounding box center [846, 216] width 11 height 11
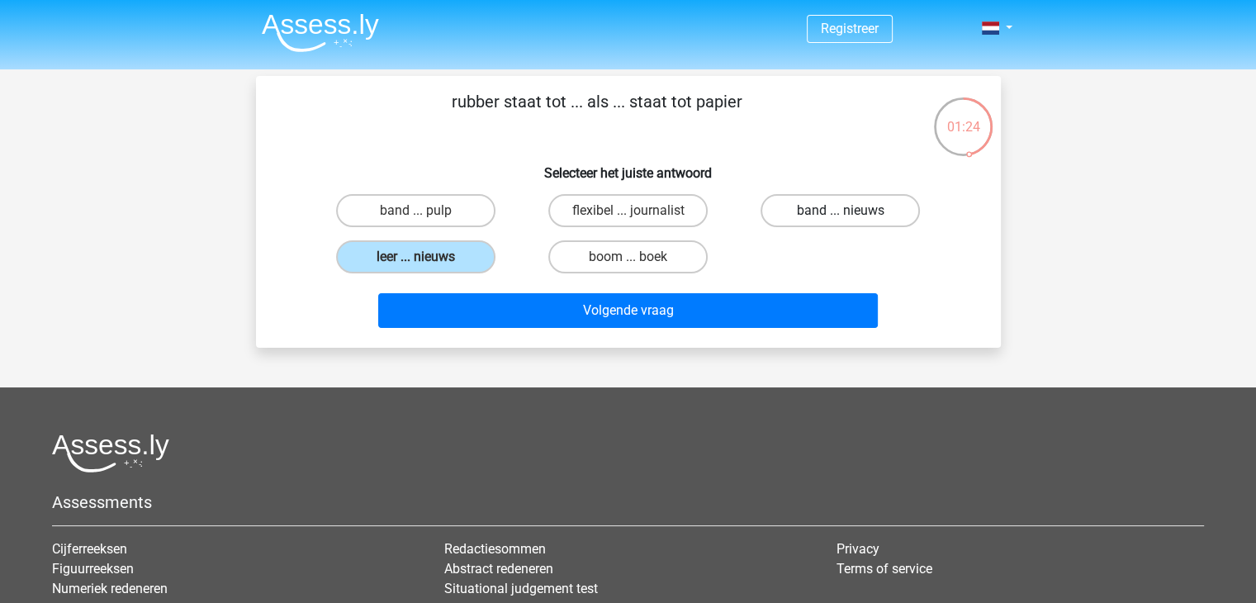
radio input "true"
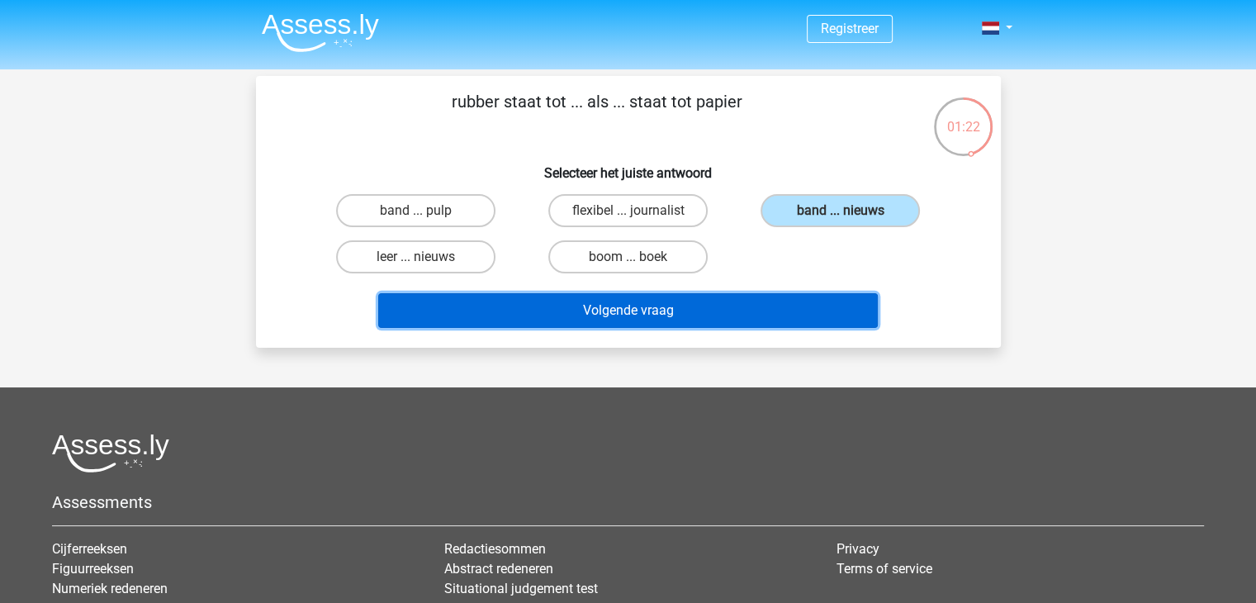
click at [771, 316] on button "Volgende vraag" at bounding box center [628, 310] width 500 height 35
